Goal: Task Accomplishment & Management: Manage account settings

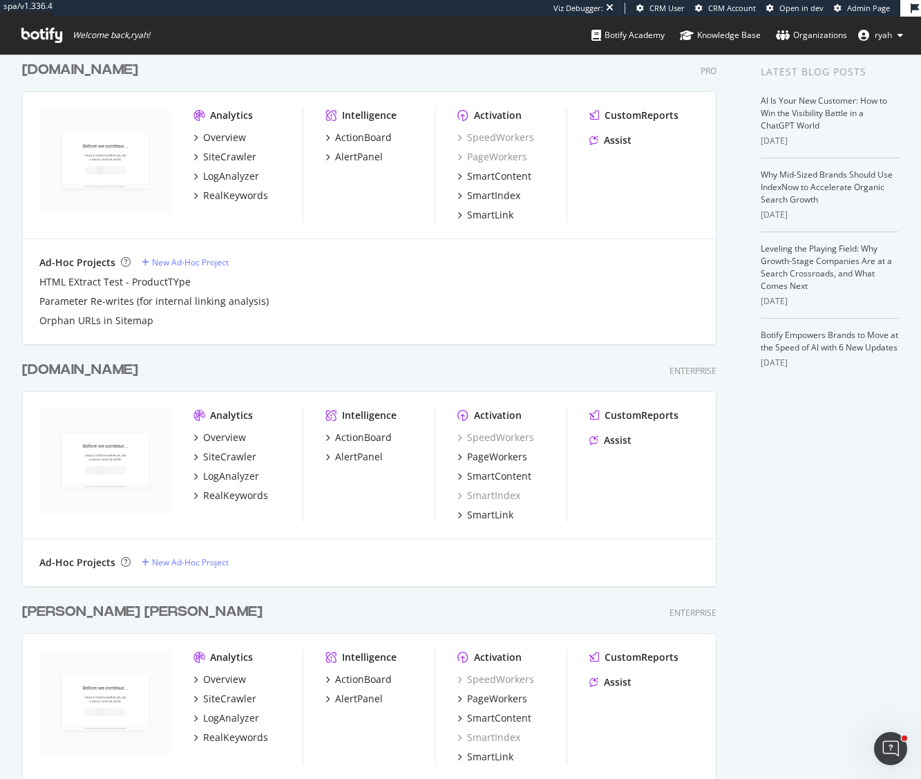
scroll to position [310, 0]
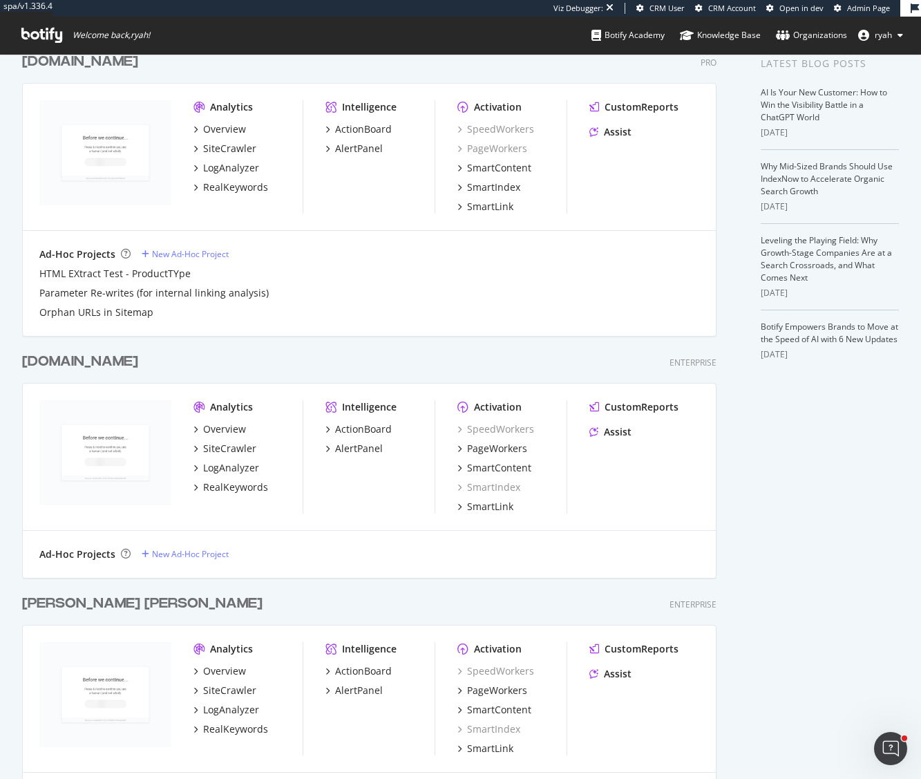
click at [82, 602] on div "[PERSON_NAME] [PERSON_NAME]" at bounding box center [142, 603] width 240 height 20
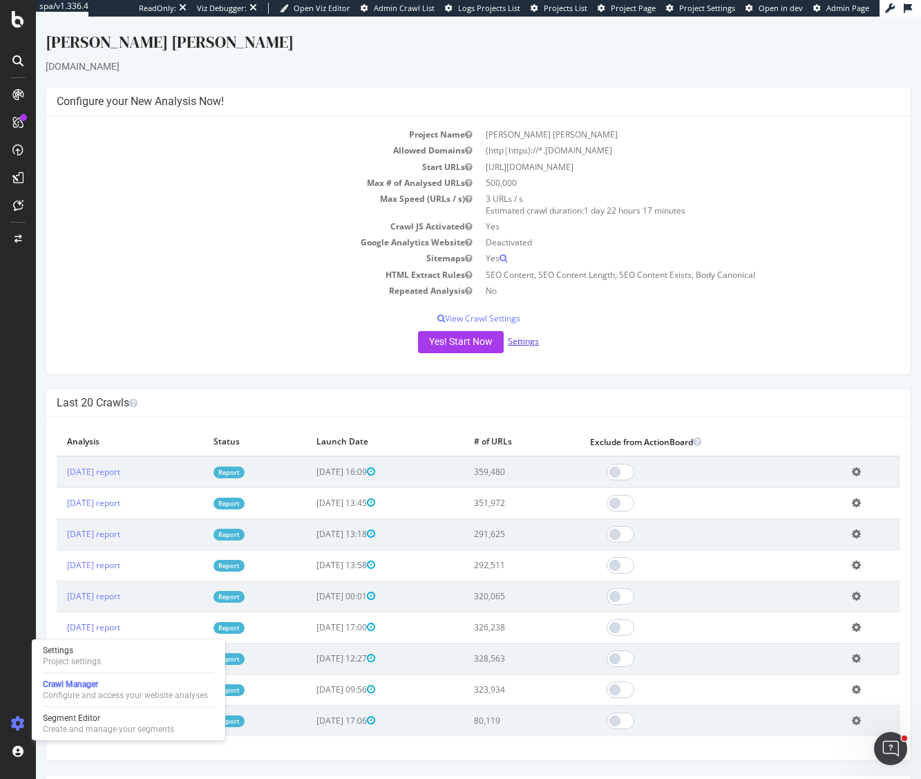
click at [529, 343] on link "Settings" at bounding box center [523, 341] width 31 height 12
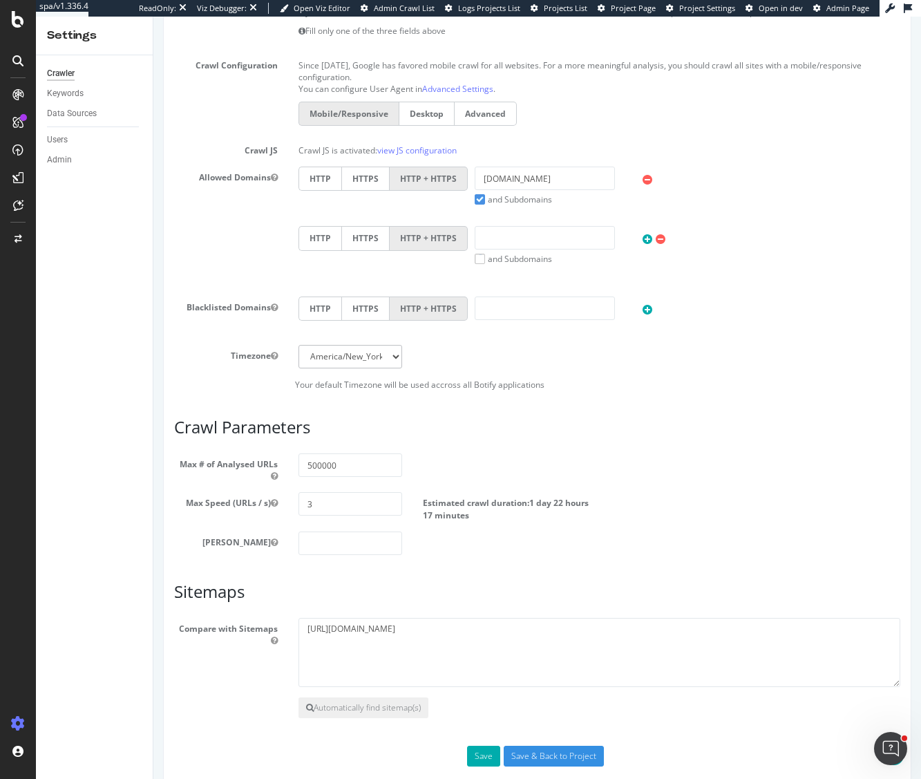
scroll to position [441, 0]
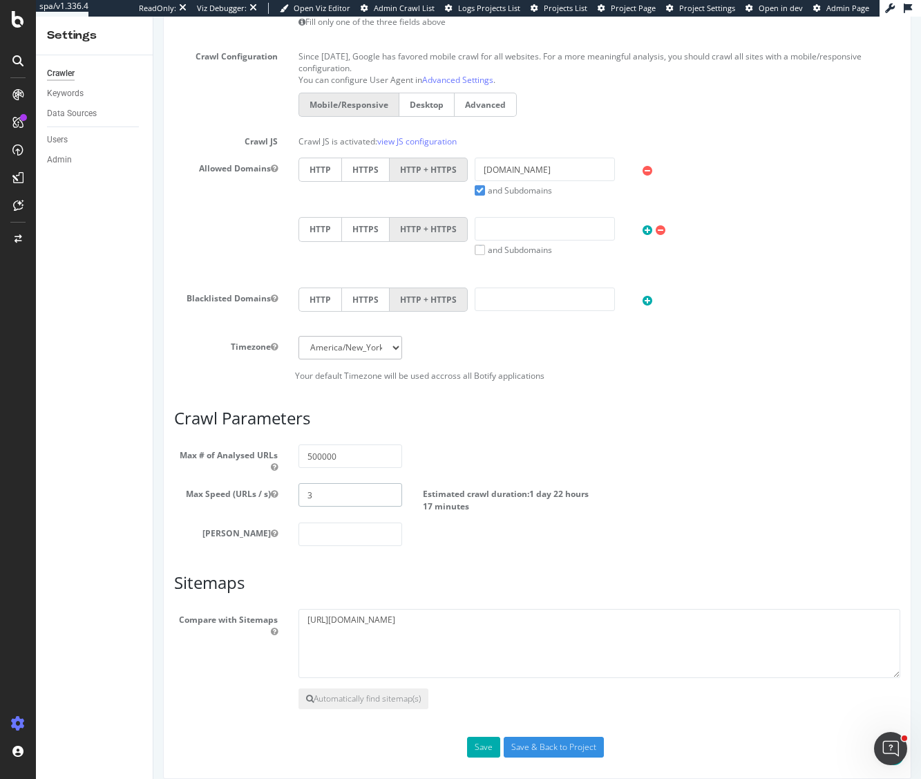
click at [322, 494] on input "3" at bounding box center [350, 494] width 104 height 23
type input "5"
click at [21, 238] on icon at bounding box center [19, 239] width 8 height 8
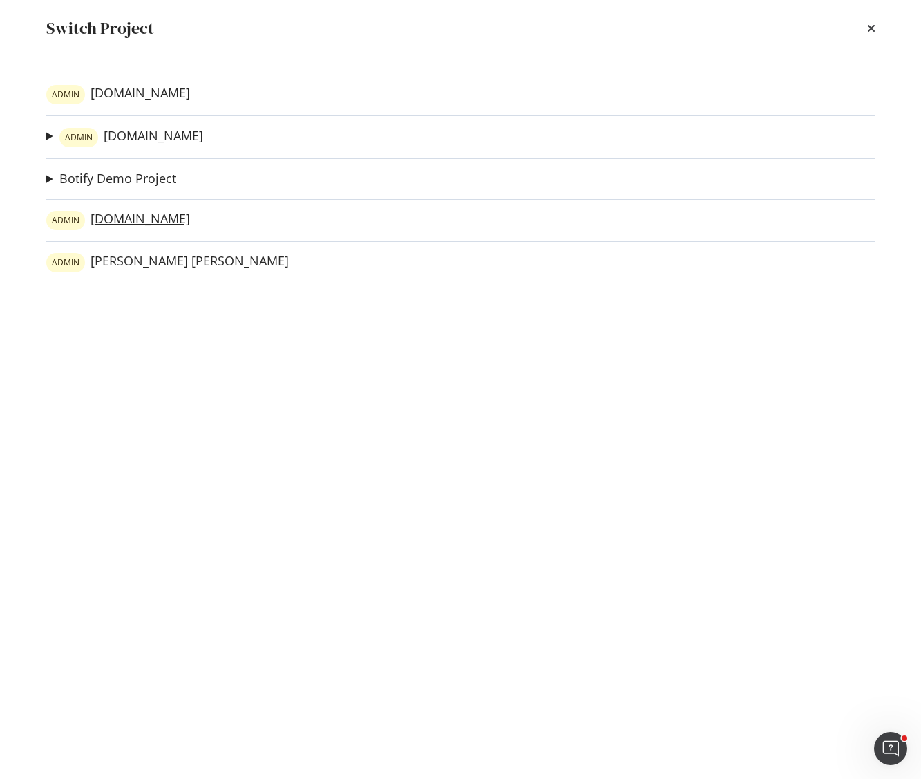
click at [128, 220] on link "[PERSON_NAME][DOMAIN_NAME]" at bounding box center [118, 220] width 144 height 19
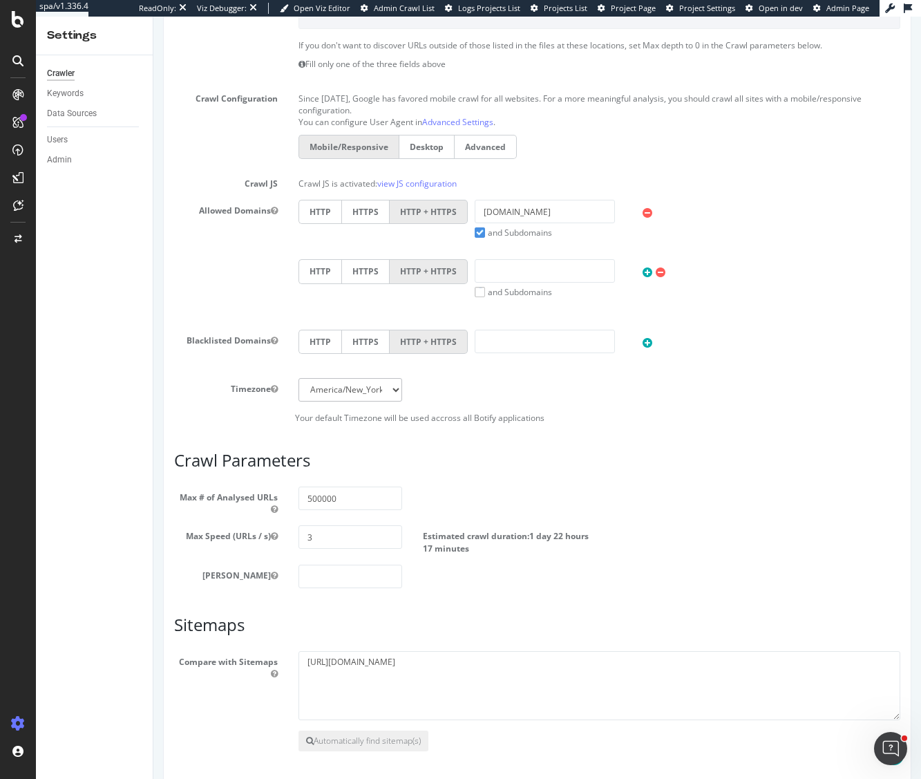
scroll to position [455, 0]
